Goal: Find specific page/section: Find specific page/section

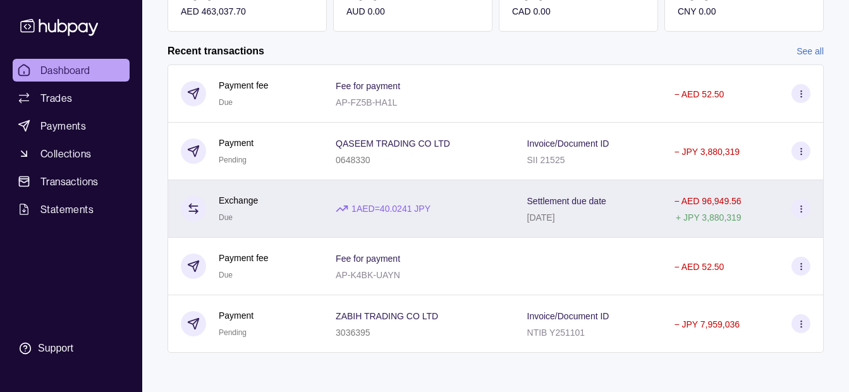
scroll to position [281, 0]
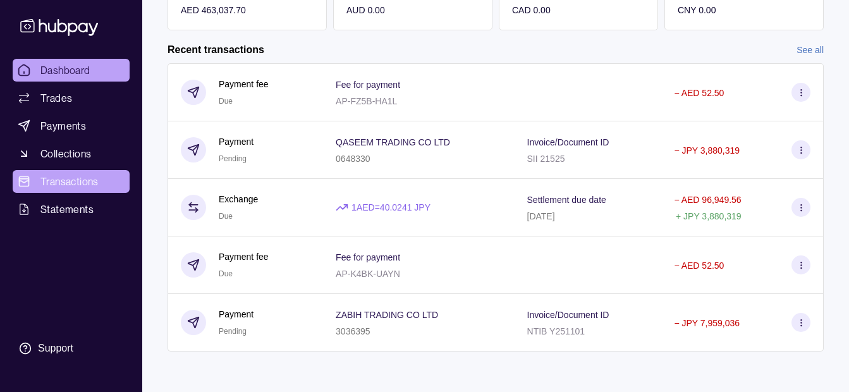
click at [80, 178] on span "Transactions" at bounding box center [69, 181] width 58 height 15
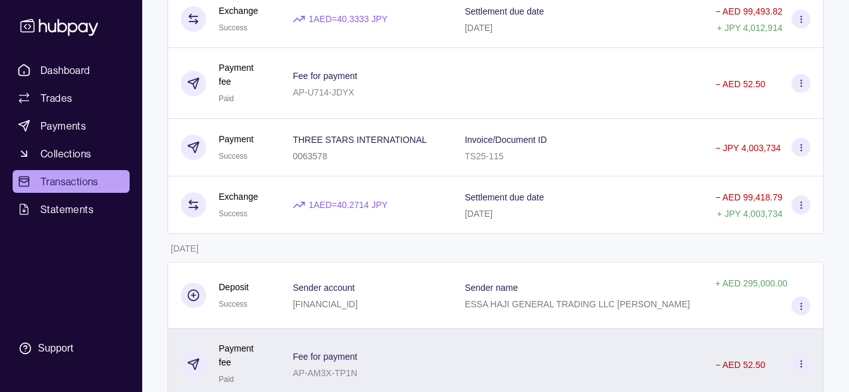
scroll to position [2024, 0]
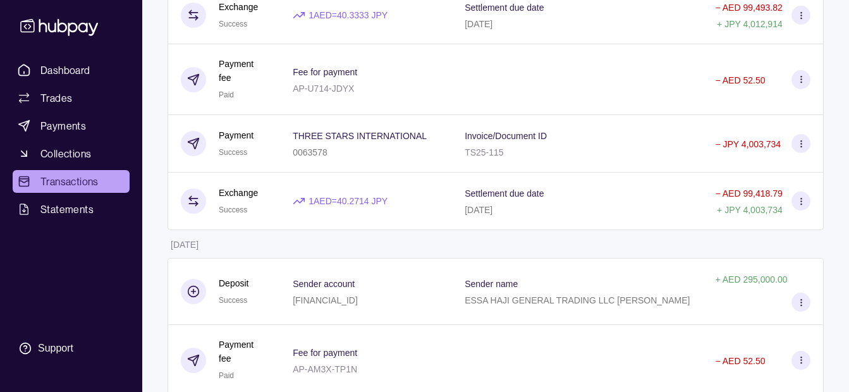
click at [288, 243] on html "Dashboard Trades Payments Collections Transactions Statements Support K Hello, …" at bounding box center [424, 179] width 849 height 4406
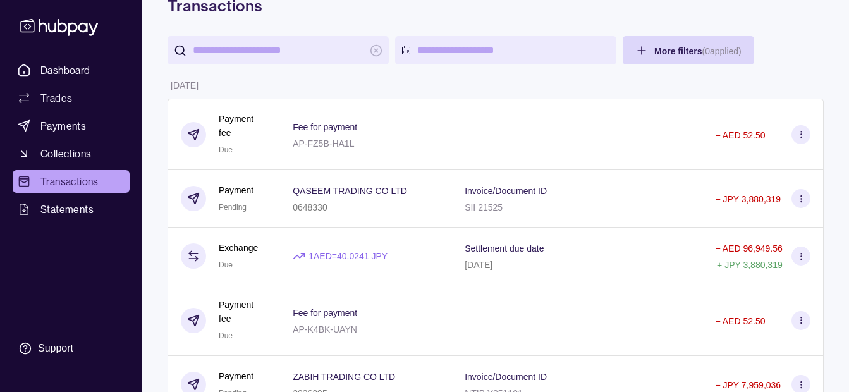
scroll to position [0, 0]
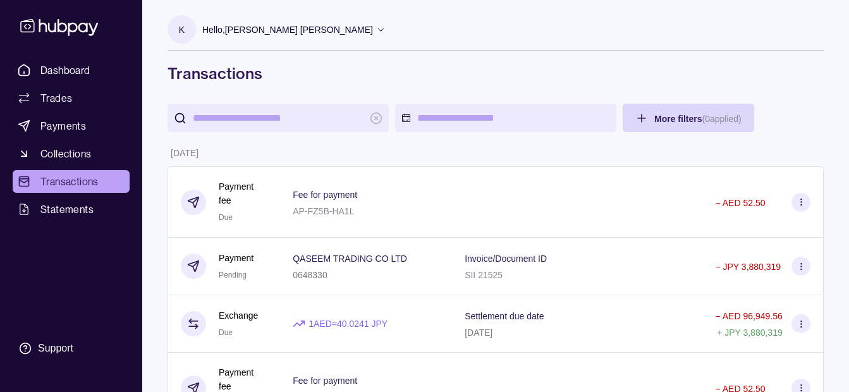
click at [302, 26] on p "Hello, [PERSON_NAME] [PERSON_NAME]" at bounding box center [287, 30] width 171 height 14
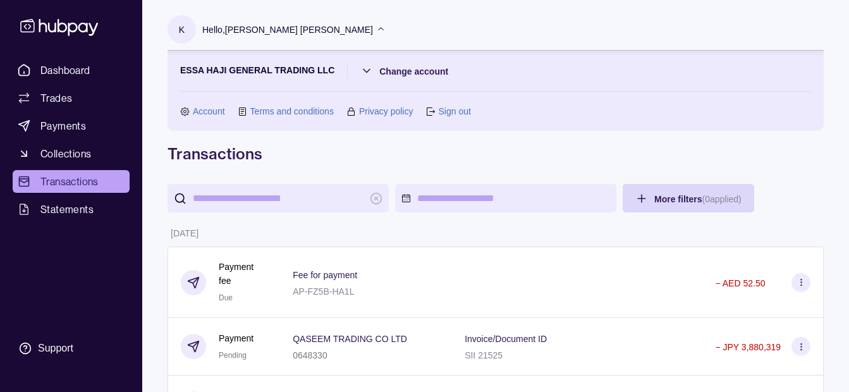
click at [422, 79] on section "ESSA HAJI GENERAL TRADING LLC Change account Account Terms and conditions Priva…" at bounding box center [495, 90] width 631 height 55
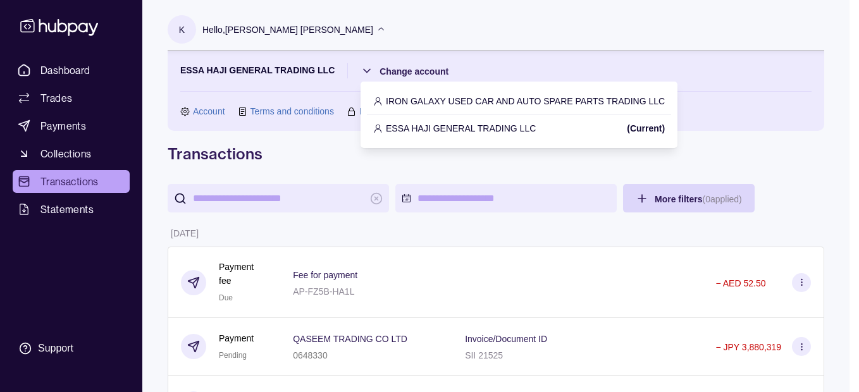
click at [436, 91] on div "IRON GALAXY USED CAR AND AUTO SPARE PARTS TRADING LLC" at bounding box center [519, 101] width 304 height 27
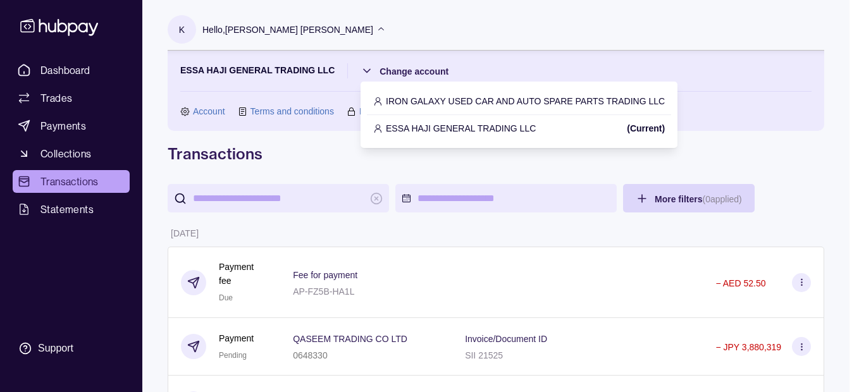
click at [434, 101] on p "IRON GALAXY USED CAR AND AUTO SPARE PARTS TRADING LLC" at bounding box center [525, 101] width 279 height 14
